Goal: Use online tool/utility: Utilize a website feature to perform a specific function

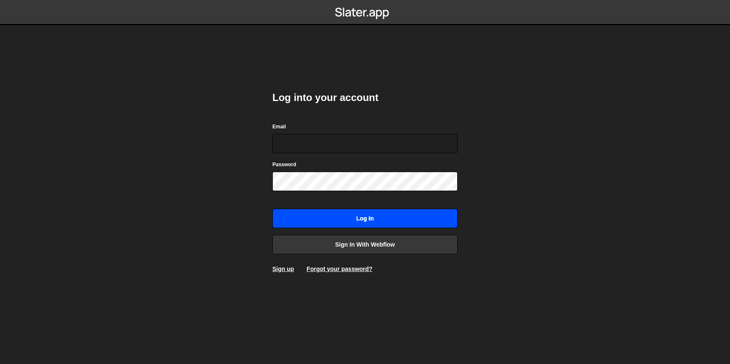
type input "[EMAIL_ADDRESS][DOMAIN_NAME]"
click at [367, 222] on input "Log in" at bounding box center [364, 218] width 185 height 19
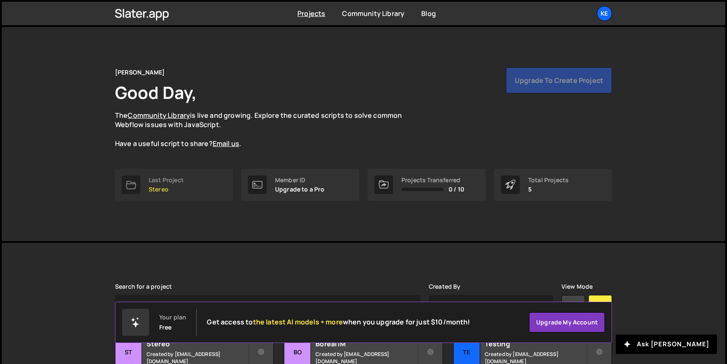
click at [189, 180] on link "Last Project Stereo" at bounding box center [174, 185] width 118 height 32
click at [156, 186] on p "Stereo" at bounding box center [166, 189] width 35 height 7
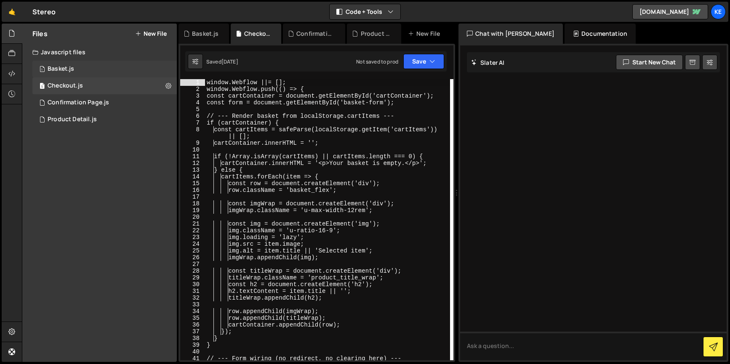
click at [59, 67] on div "Basket.js" at bounding box center [61, 69] width 27 height 8
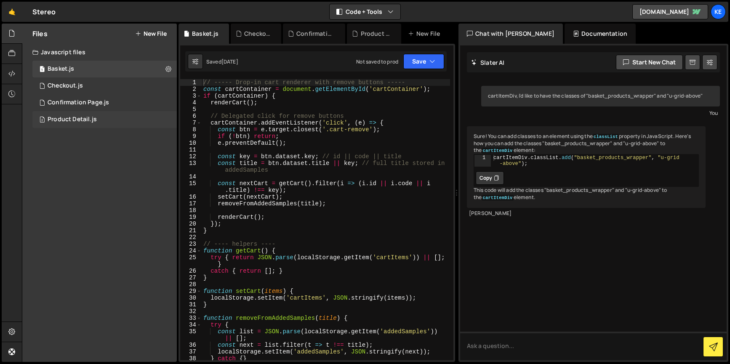
click at [64, 117] on div "Product Detail.js" at bounding box center [72, 120] width 49 height 8
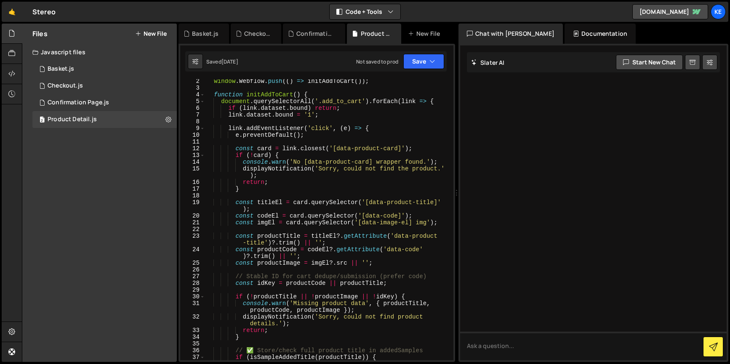
scroll to position [35, 0]
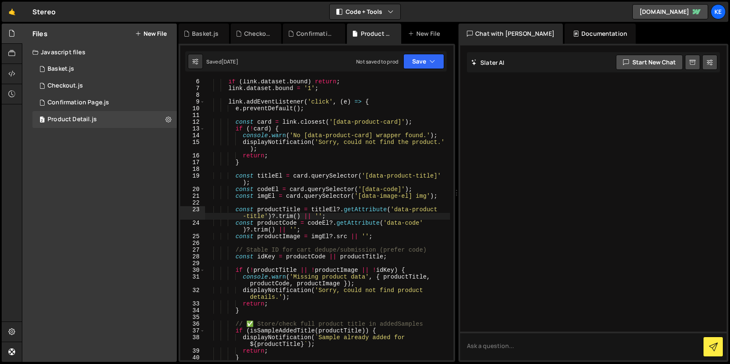
click at [332, 216] on div "if ( link . dataset . bound ) return ; link . dataset . bound = '1' ; link . ad…" at bounding box center [327, 225] width 245 height 295
click at [338, 176] on div "if ( link . dataset . bound ) return ; link . dataset . bound = '1' ; link . ad…" at bounding box center [327, 225] width 245 height 295
click at [371, 200] on div "if ( link . dataset . bound ) return ; link . dataset . bound = '1' ; link . ad…" at bounding box center [327, 225] width 245 height 295
click at [313, 212] on div "if ( link . dataset . bound ) return ; link . dataset . bound = '1' ; link . ad…" at bounding box center [327, 225] width 245 height 295
type textarea "const productTitle = titleEl?.getAttribute('data-product-title')?.trim() || '';"
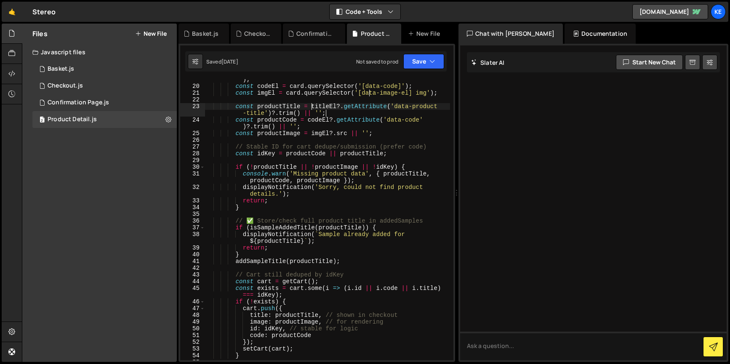
scroll to position [95, 0]
